Goal: Task Accomplishment & Management: Manage account settings

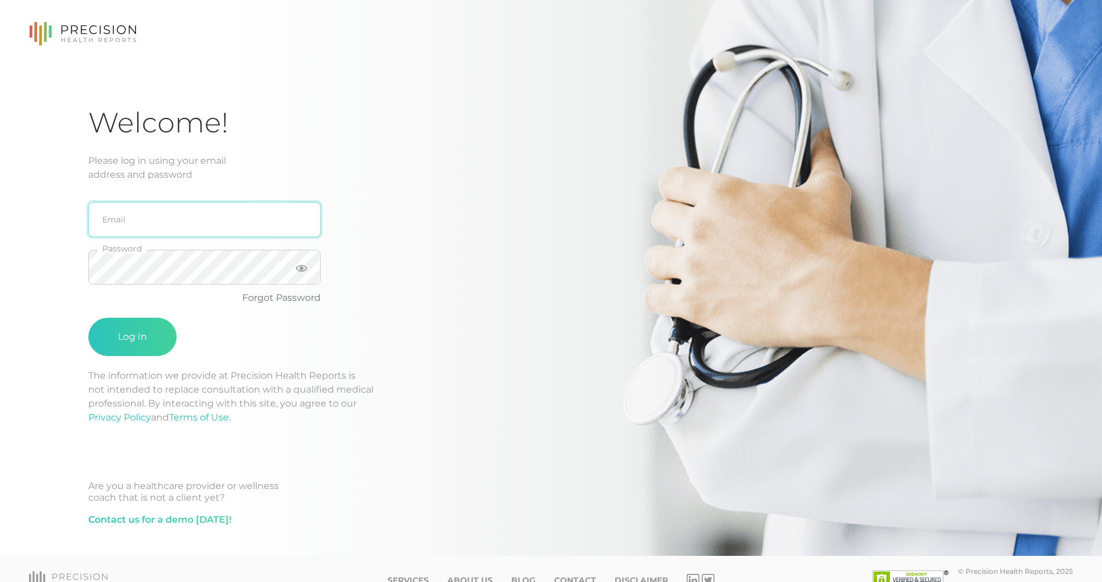
click at [175, 226] on input "email" at bounding box center [204, 219] width 232 height 35
type input "[EMAIL_ADDRESS][PERSON_NAME][DOMAIN_NAME]"
click at [347, 242] on div "[EMAIL_ADDRESS][PERSON_NAME][DOMAIN_NAME] Email Password Forgot Password Log In" at bounding box center [274, 275] width 372 height 187
click at [88, 318] on button "Log In" at bounding box center [132, 337] width 88 height 38
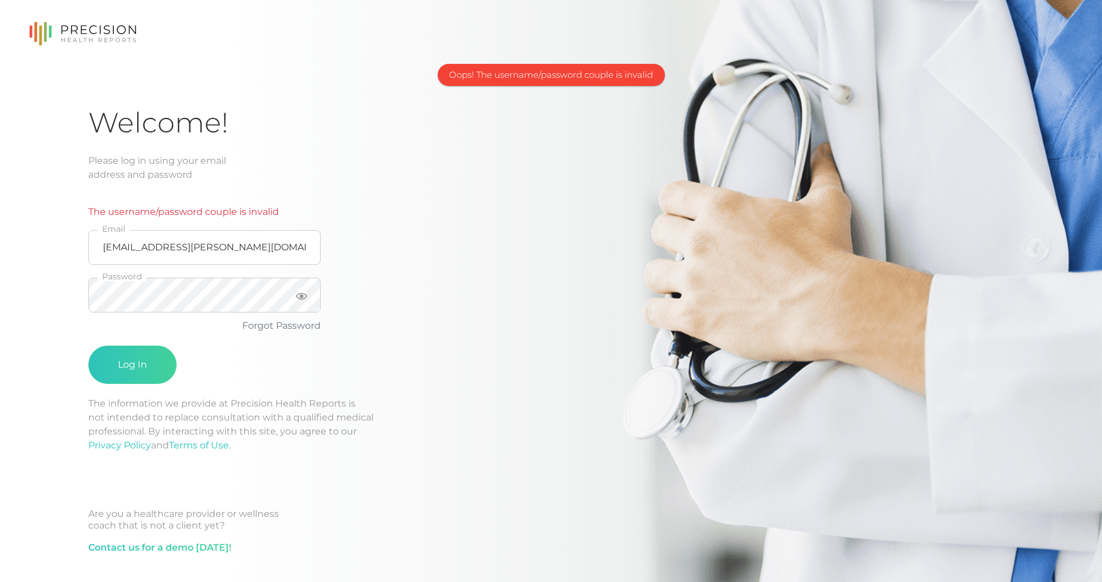
click at [367, 242] on div "The username/password couple is invalid [EMAIL_ADDRESS][PERSON_NAME][DOMAIN_NAM…" at bounding box center [274, 289] width 372 height 215
click at [250, 329] on link "Forgot Password" at bounding box center [281, 325] width 78 height 11
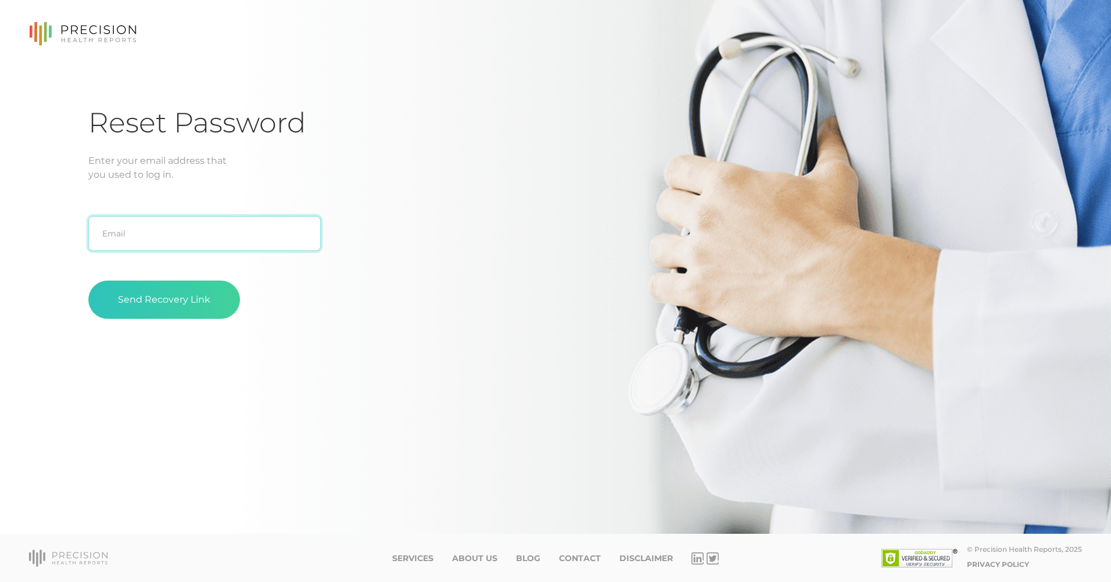
click at [125, 239] on input "text" at bounding box center [204, 233] width 232 height 35
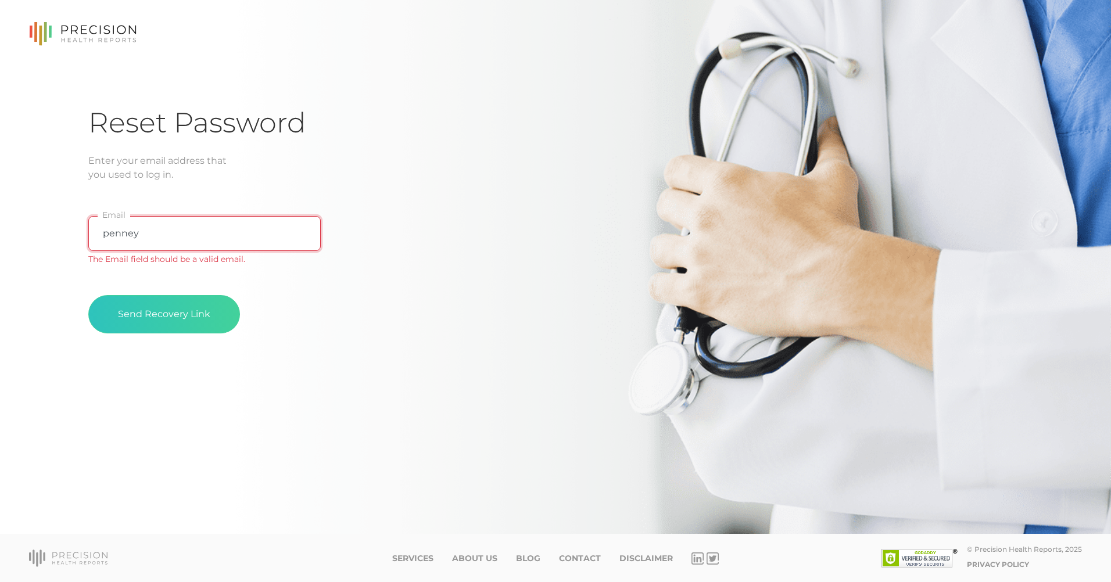
type input "[EMAIL_ADDRESS][PERSON_NAME][DOMAIN_NAME]"
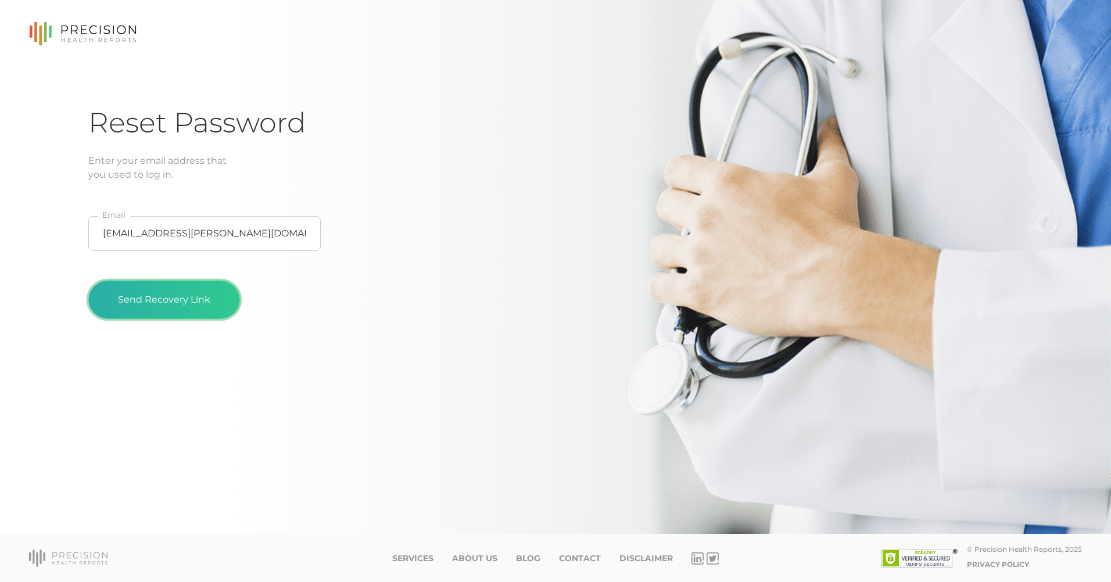
click at [152, 302] on button "Send Recovery Link" at bounding box center [164, 300] width 152 height 38
